Goal: Ask a question

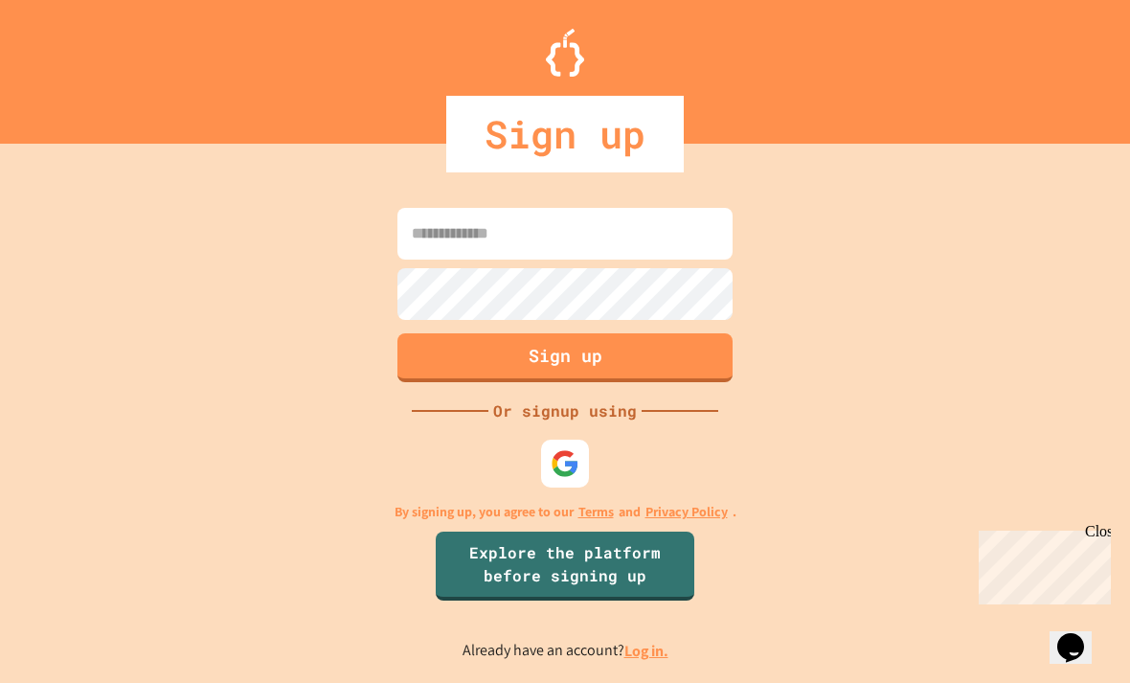
click at [631, 257] on input at bounding box center [565, 234] width 335 height 52
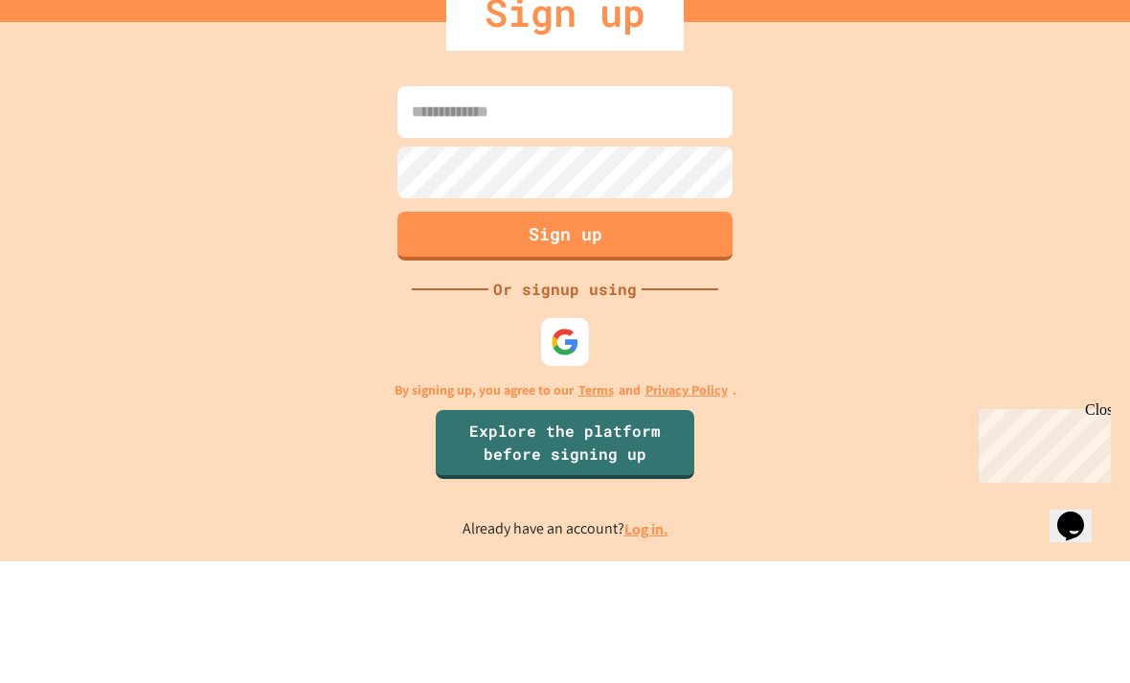
click at [652, 208] on input at bounding box center [565, 234] width 335 height 52
paste input "**********"
type input "**********"
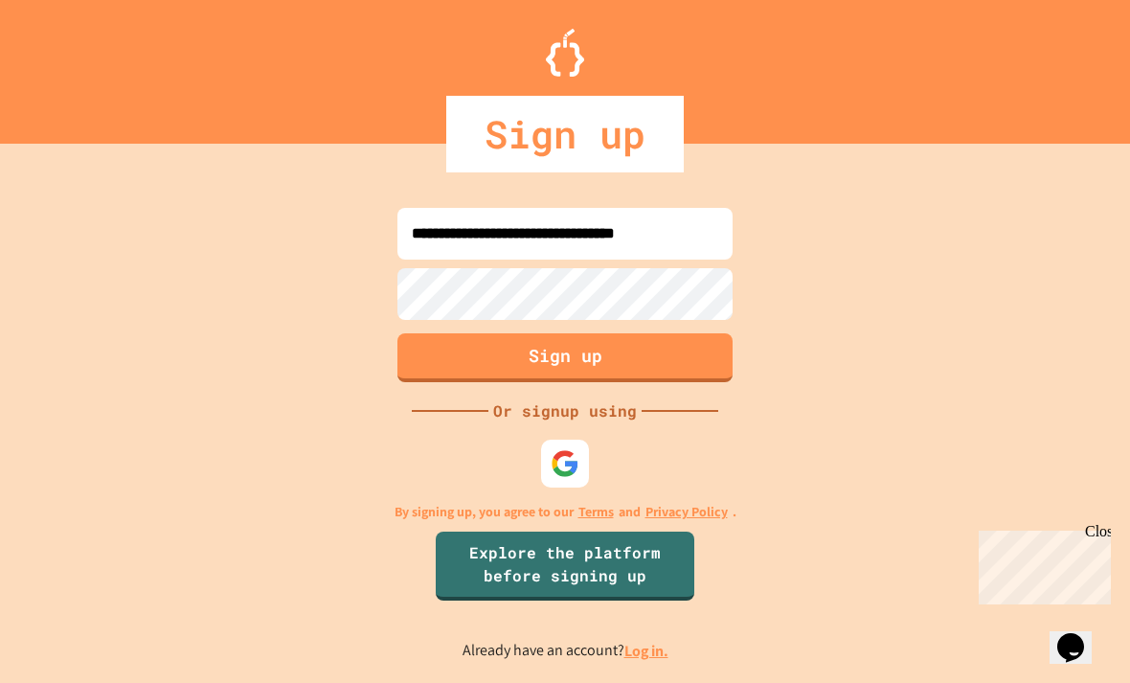
click at [647, 333] on button "Sign up" at bounding box center [565, 357] width 335 height 49
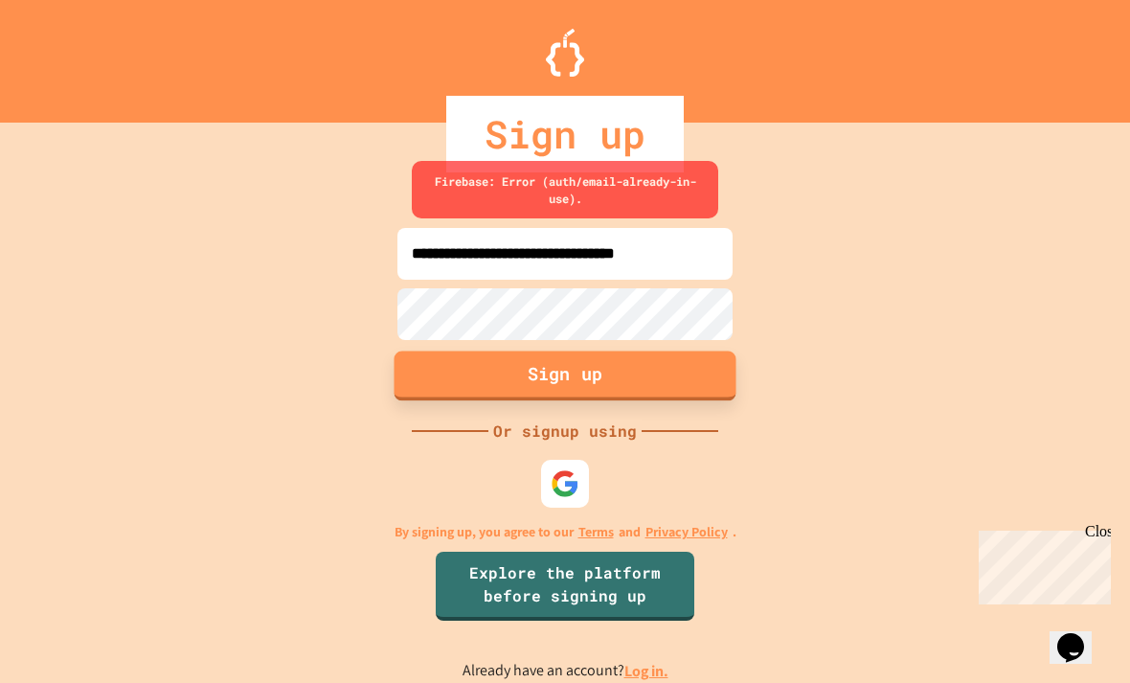
click at [653, 661] on link "Log in." at bounding box center [647, 671] width 44 height 20
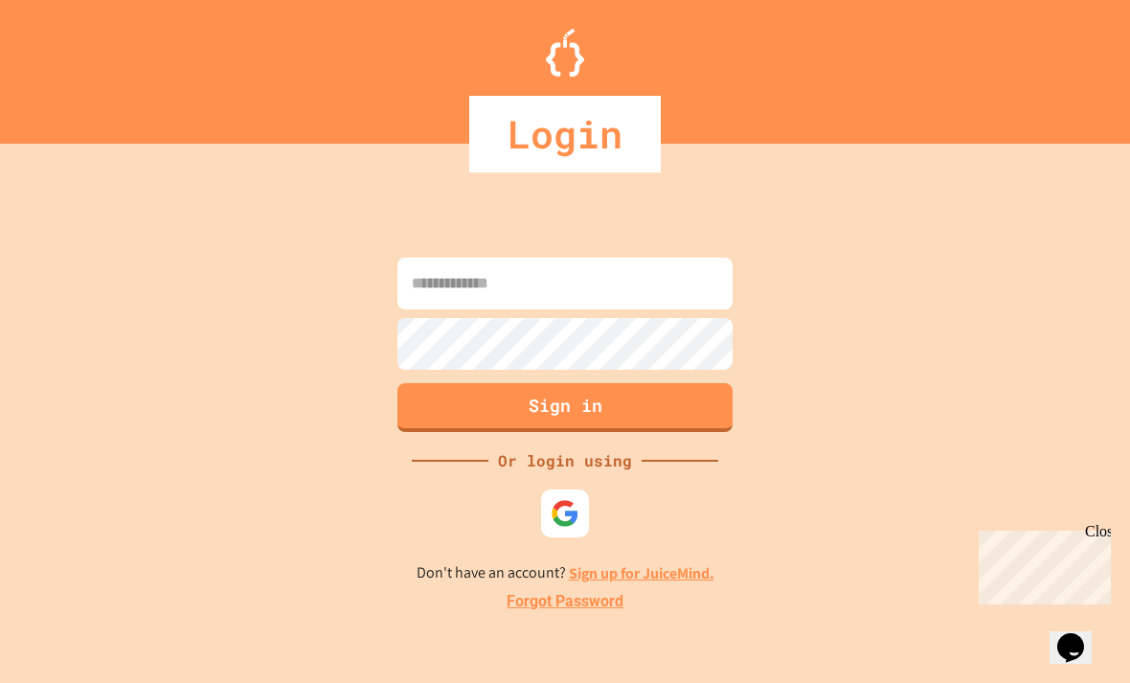
click at [691, 258] on input at bounding box center [565, 284] width 335 height 52
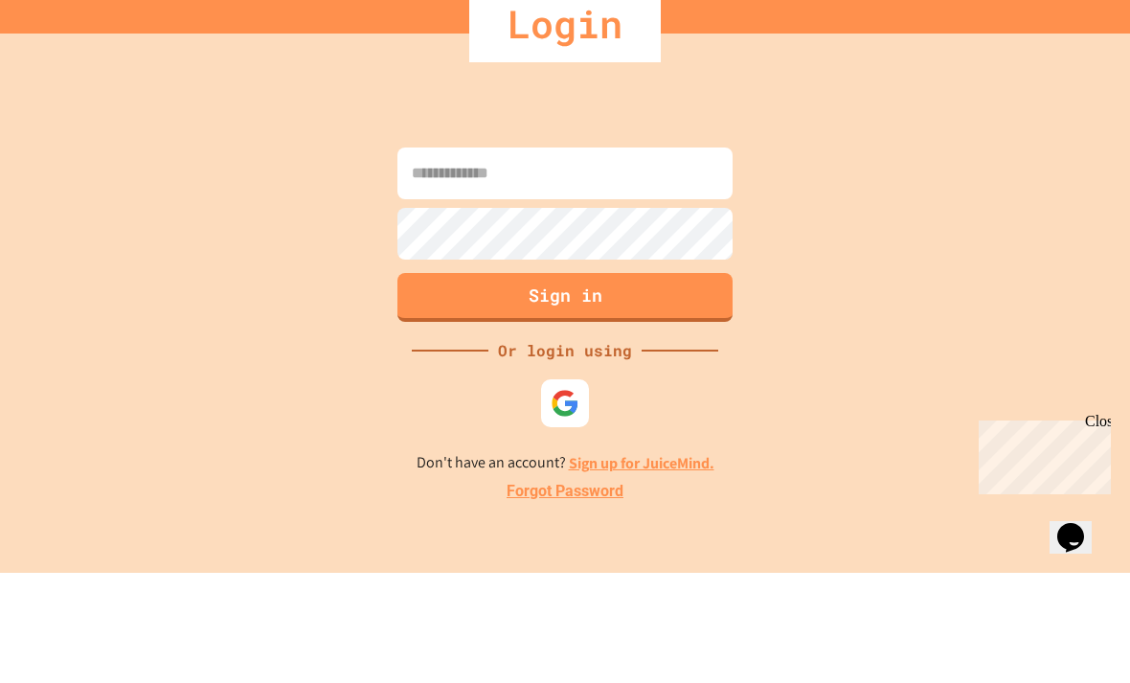
click at [672, 258] on input at bounding box center [565, 284] width 335 height 52
paste input "**********"
type input "**********"
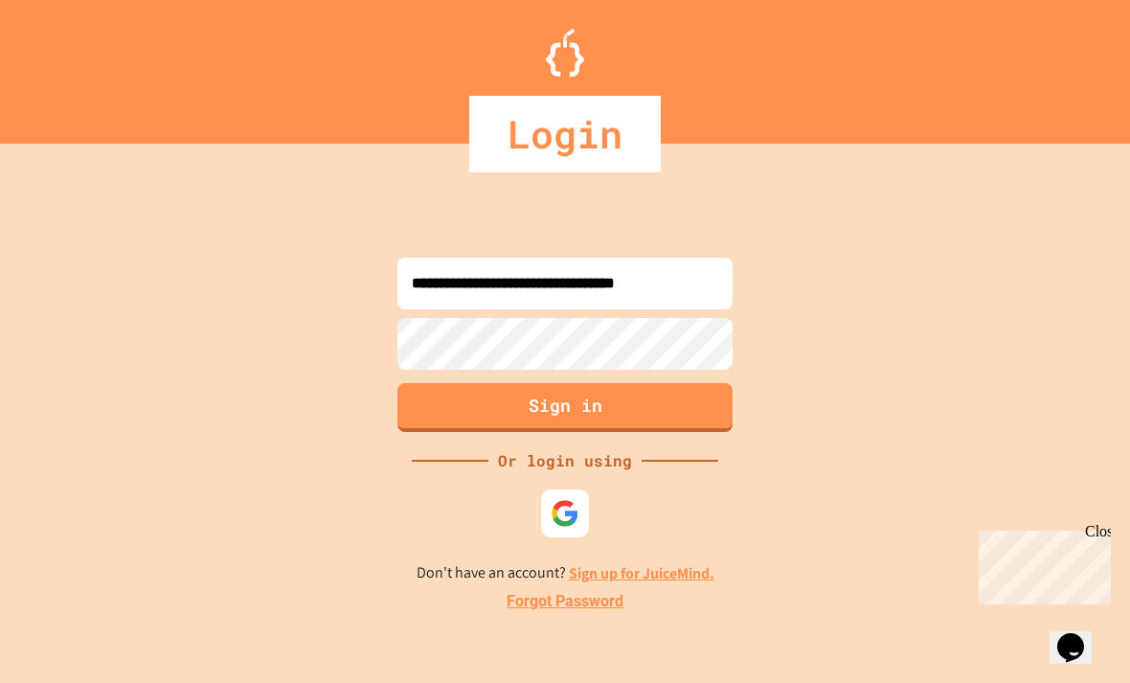
click at [594, 383] on button "Sign in" at bounding box center [565, 407] width 335 height 49
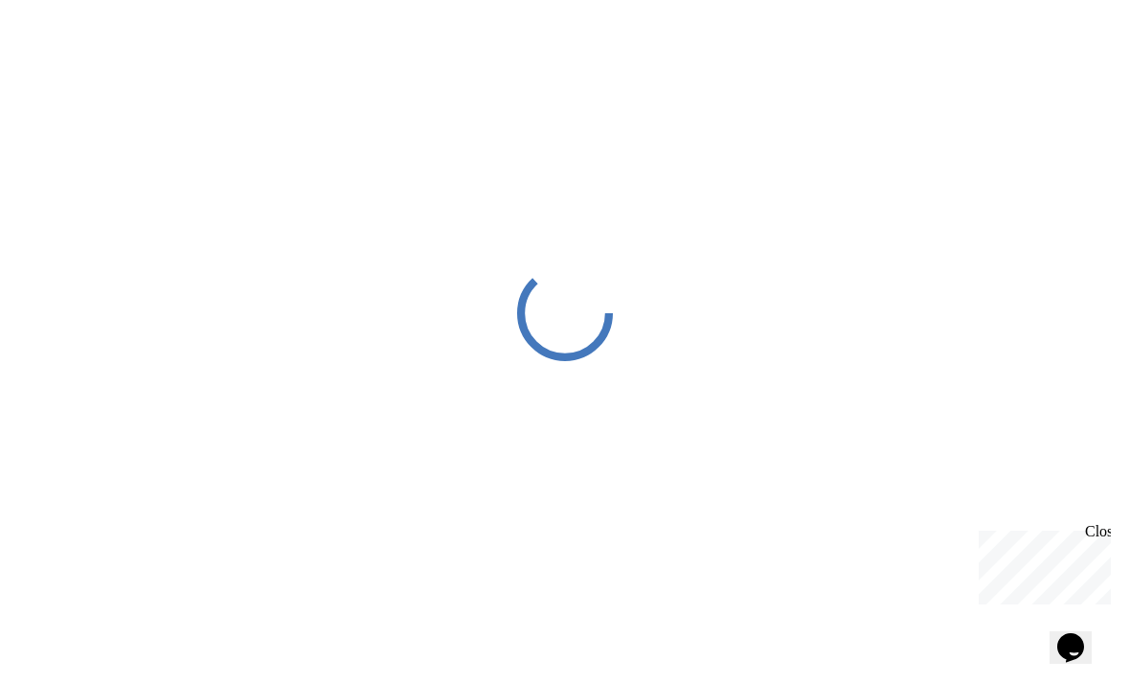
scroll to position [4, 0]
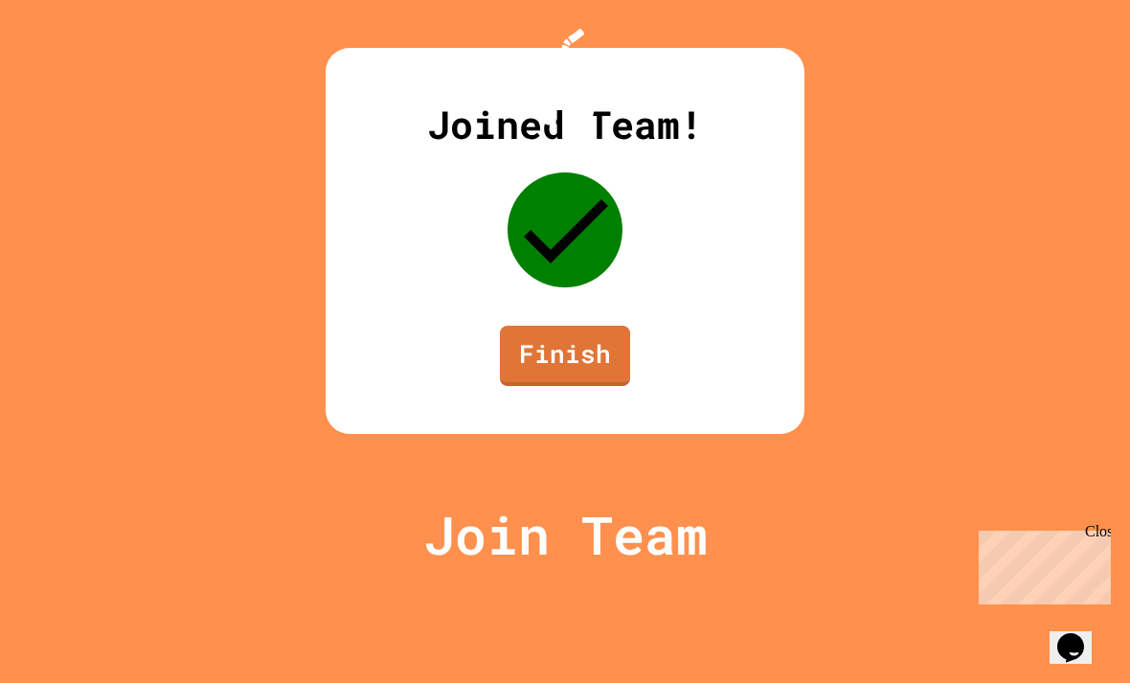
click at [603, 386] on link "Finish" at bounding box center [565, 356] width 130 height 60
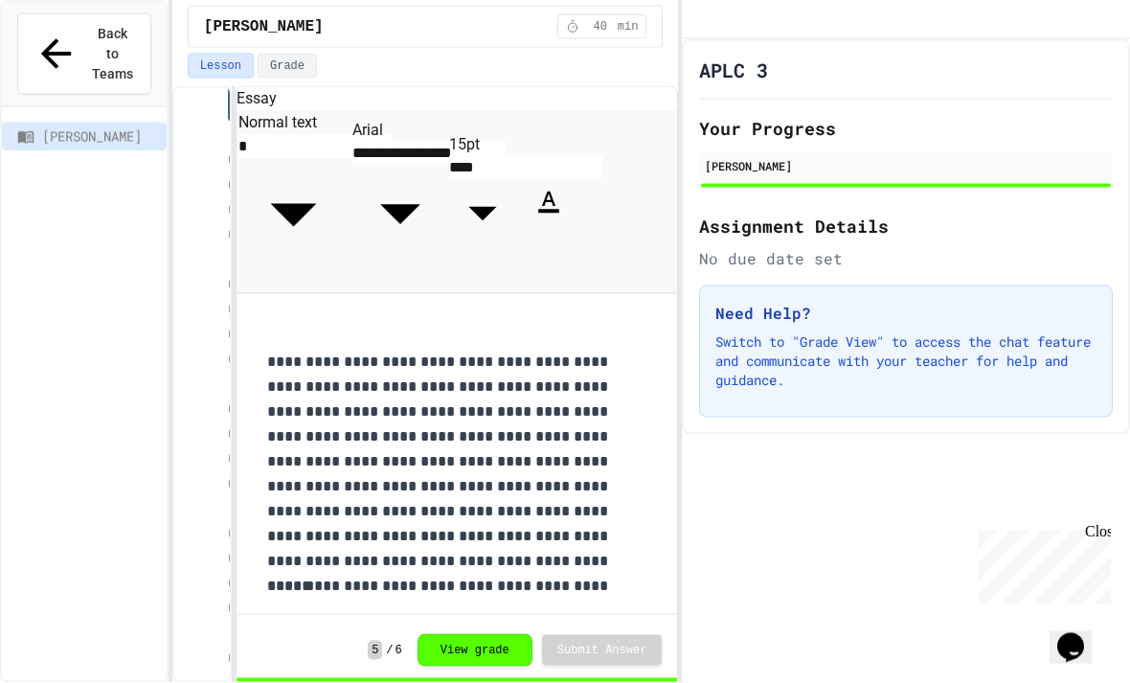
scroll to position [61, 0]
click at [505, 646] on button "View grade" at bounding box center [475, 650] width 115 height 33
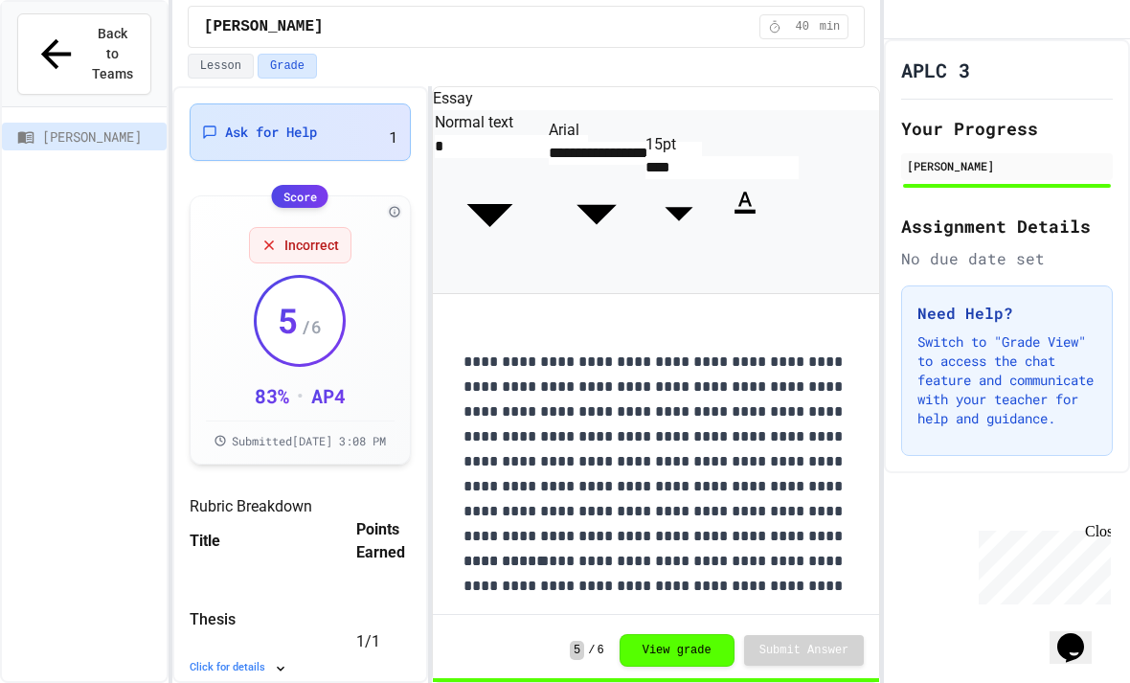
click at [297, 123] on span "Ask for Help" at bounding box center [271, 132] width 92 height 19
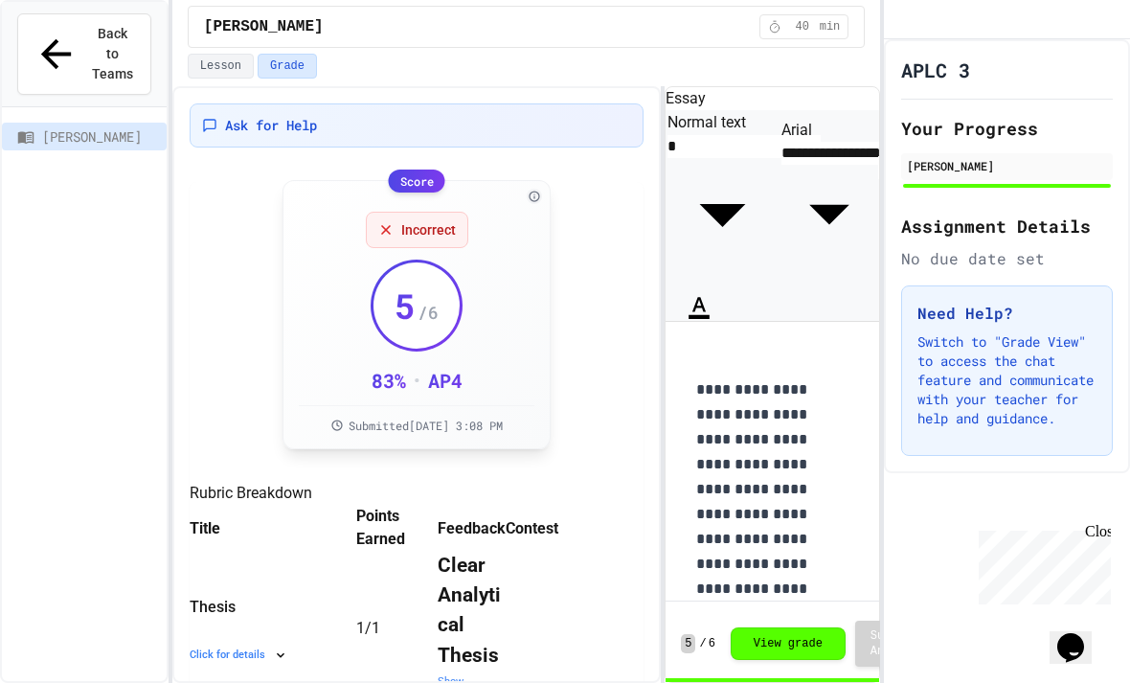
click at [435, 220] on span "Incorrect" at bounding box center [428, 229] width 55 height 19
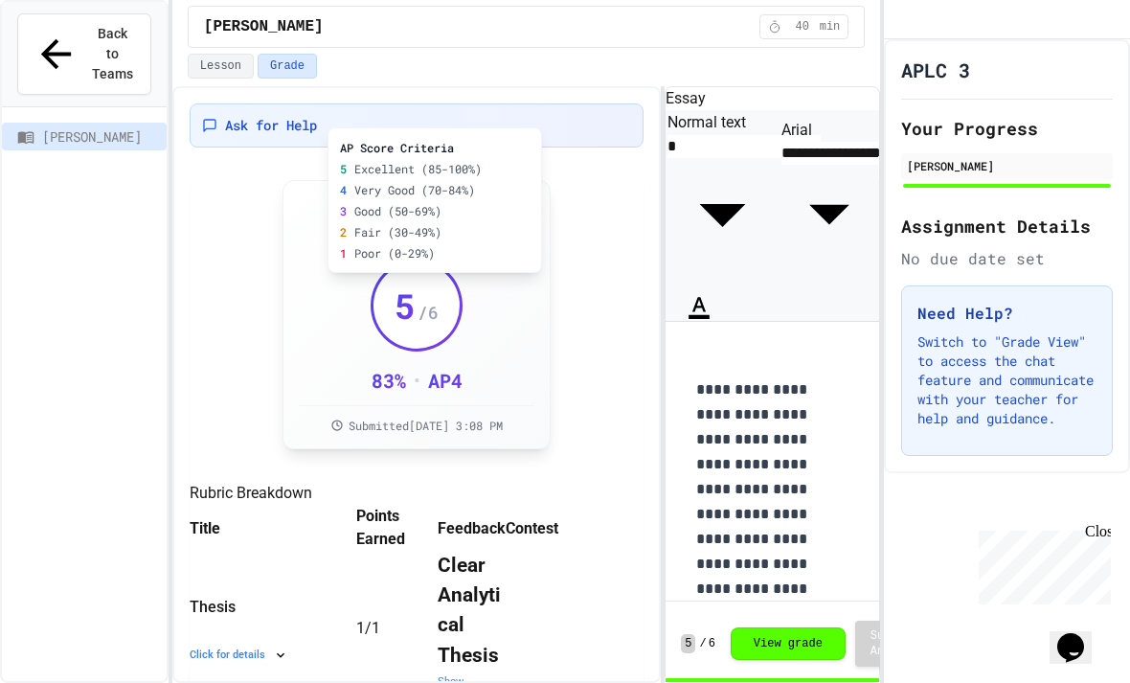
click at [535, 131] on div "AP Score Criteria 5 Excellent (85-100%) 4 Very Good (70-84%) 3 Good (50-69%) 2 …" at bounding box center [435, 200] width 215 height 146
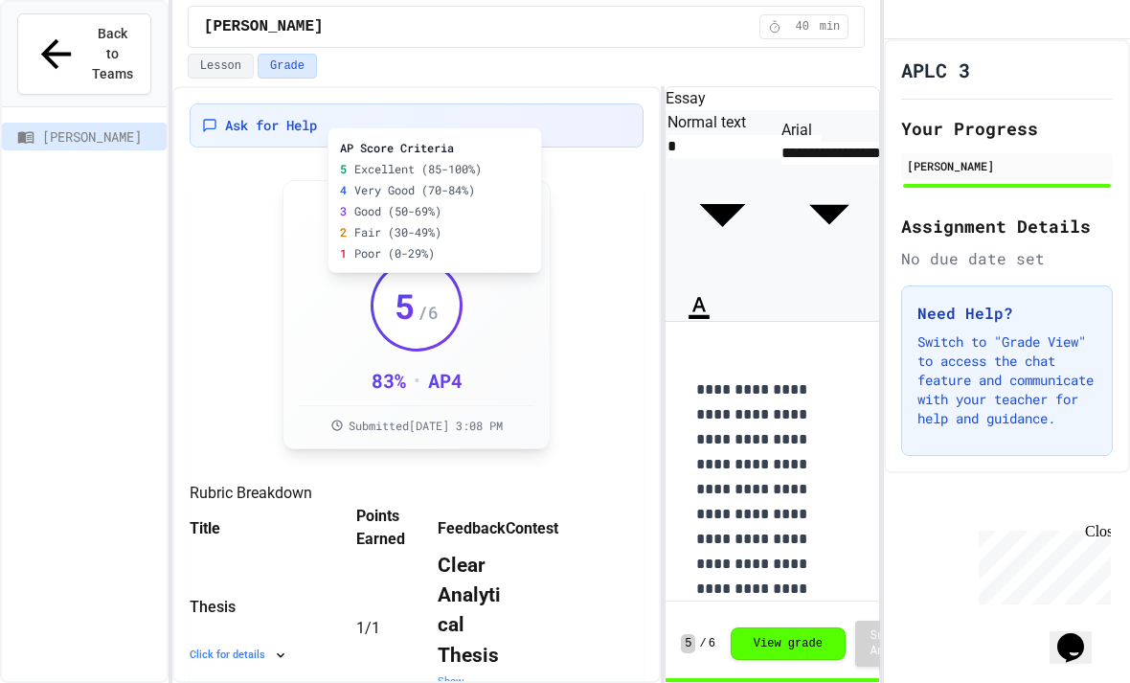
click at [535, 135] on div "AP Score Criteria 5 Excellent (85-100%) 4 Very Good (70-84%) 3 Good (50-69%) 2 …" at bounding box center [435, 200] width 215 height 146
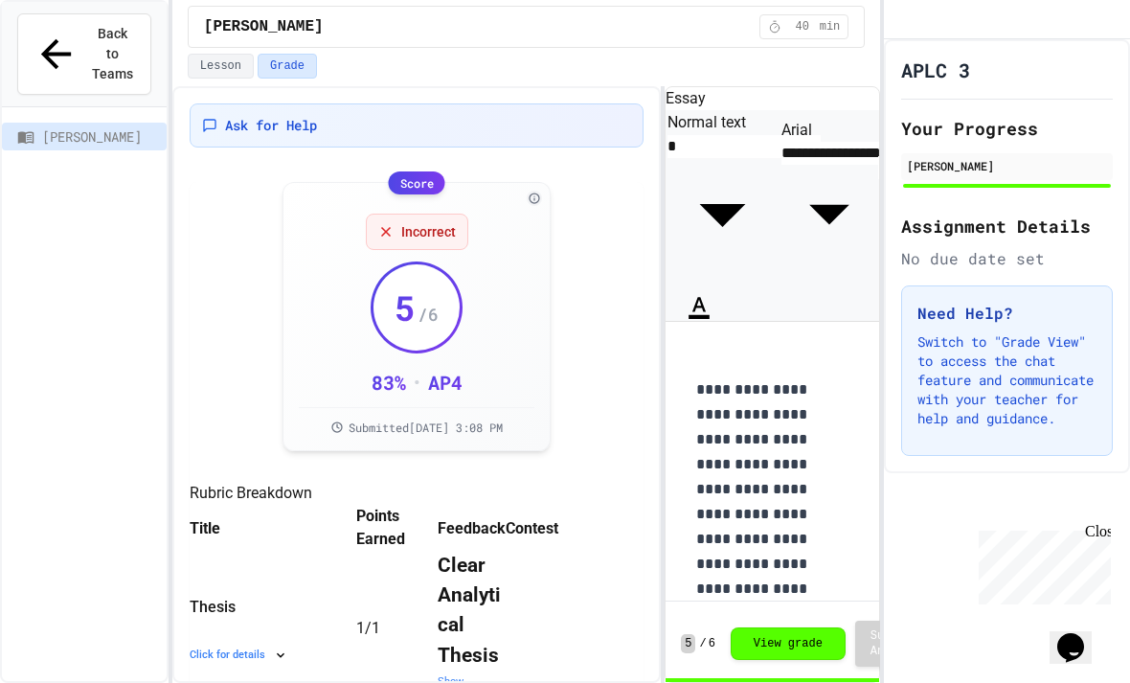
click at [440, 220] on span "Incorrect" at bounding box center [428, 229] width 55 height 19
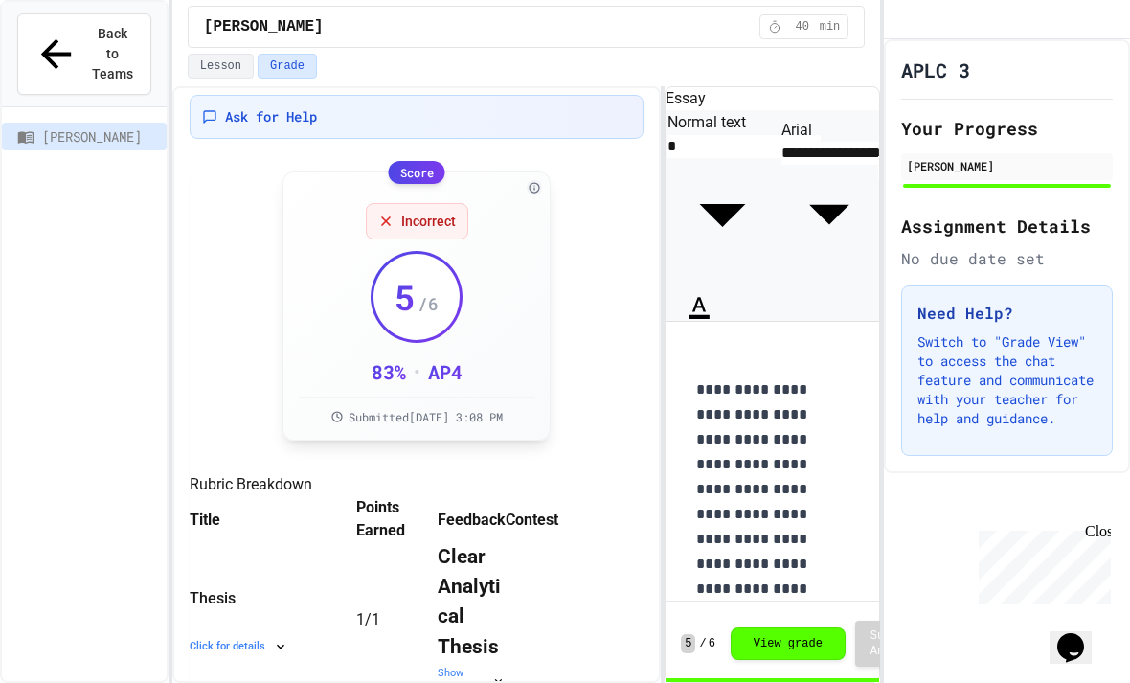
scroll to position [1, 0]
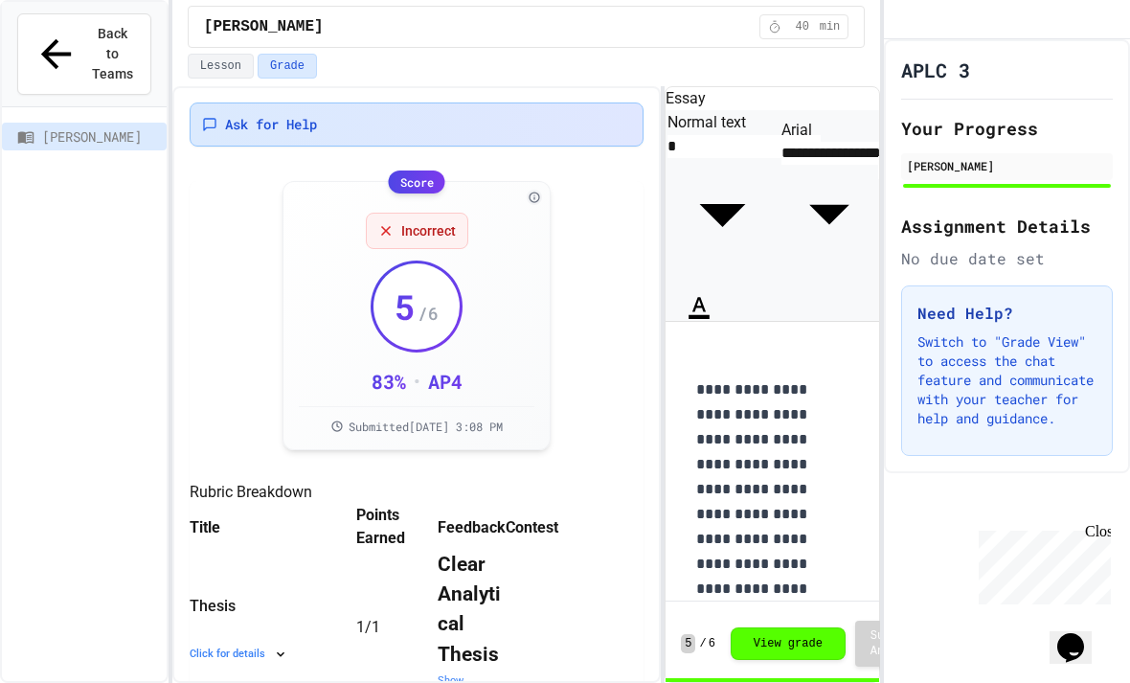
click at [575, 102] on div "Ask for Help" at bounding box center [417, 124] width 454 height 44
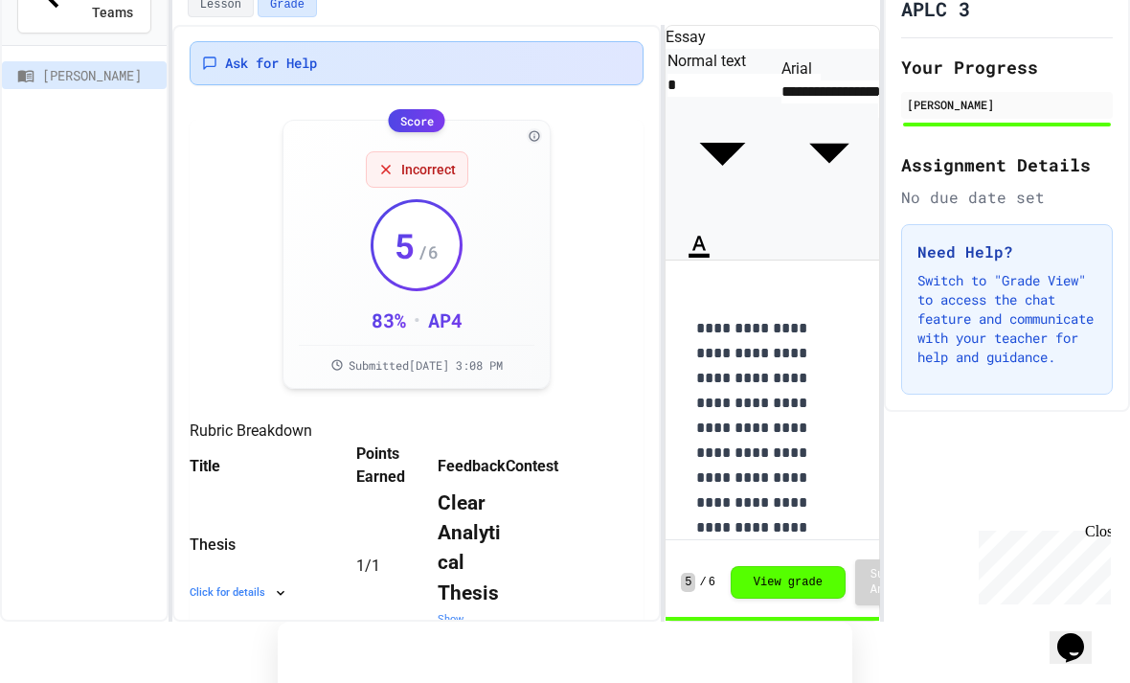
scroll to position [0, 0]
